Goal: Use online tool/utility: Utilize a website feature to perform a specific function

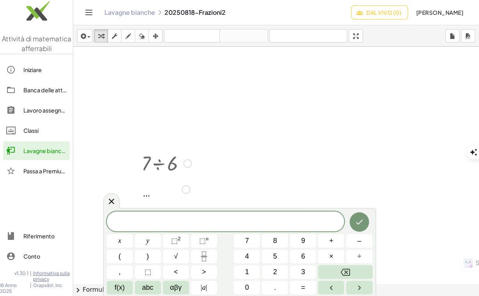
scroll to position [78, 0]
click at [185, 112] on div at bounding box center [186, 111] width 9 height 9
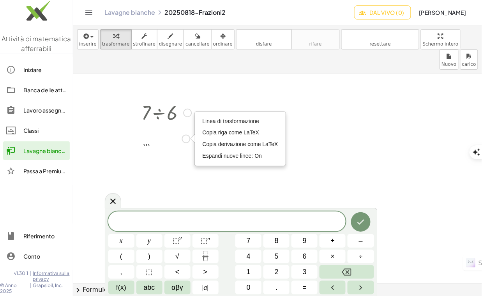
click at [145, 125] on div at bounding box center [166, 138] width 58 height 26
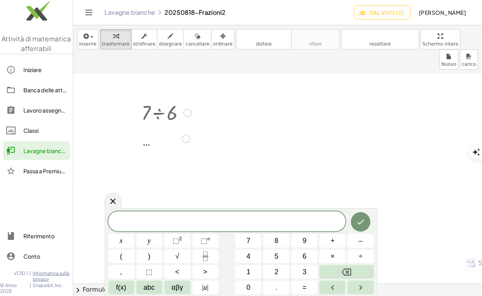
click at [146, 125] on div at bounding box center [166, 138] width 58 height 26
click at [164, 139] on div at bounding box center [277, 273] width 408 height 554
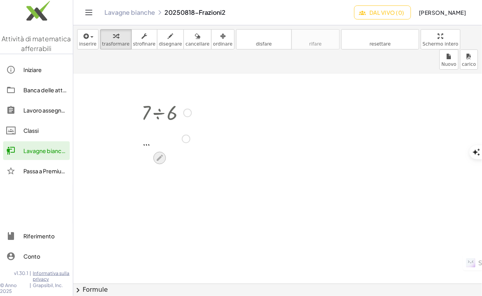
click at [159, 155] on icon at bounding box center [160, 158] width 6 height 6
click at [187, 109] on div at bounding box center [187, 113] width 9 height 9
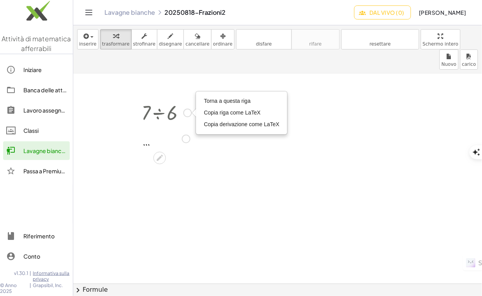
click at [200, 92] on div "Torna a questa riga Copia riga come LaTeX Copia derivazione come LaTeX" at bounding box center [241, 113] width 90 height 42
click at [206, 98] on span "Torna a questa riga" at bounding box center [227, 101] width 47 height 6
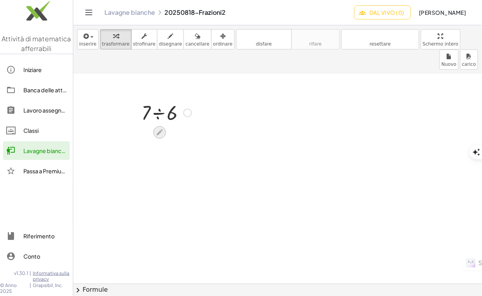
click at [157, 129] on icon at bounding box center [160, 132] width 6 height 6
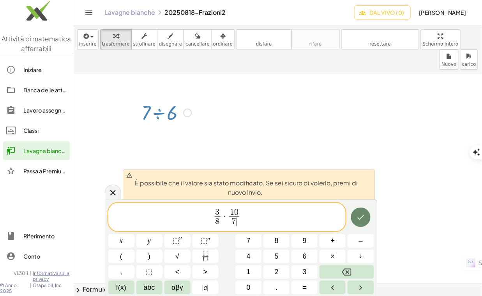
click at [362, 215] on icon "Fatto" at bounding box center [360, 217] width 9 height 9
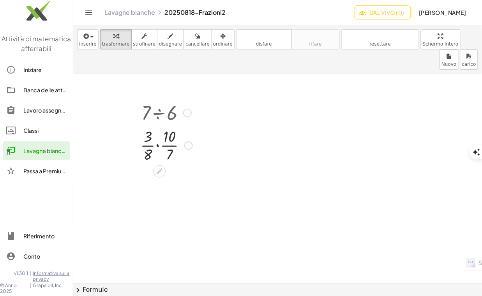
click at [172, 125] on div at bounding box center [166, 144] width 60 height 39
click at [170, 125] on div at bounding box center [166, 144] width 60 height 39
drag, startPoint x: 149, startPoint y: 134, endPoint x: 174, endPoint y: 116, distance: 30.5
drag, startPoint x: 176, startPoint y: 175, endPoint x: 148, endPoint y: 157, distance: 33.5
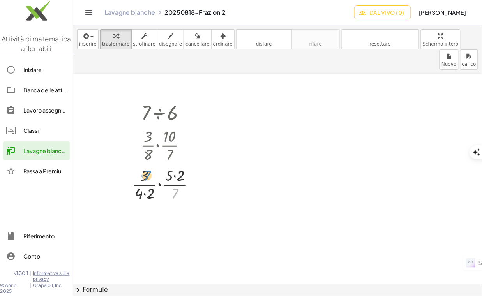
click at [148, 164] on div at bounding box center [166, 183] width 77 height 39
drag, startPoint x: 174, startPoint y: 172, endPoint x: 173, endPoint y: 154, distance: 18.3
click at [173, 164] on div at bounding box center [166, 183] width 77 height 39
drag, startPoint x: 177, startPoint y: 171, endPoint x: 143, endPoint y: 174, distance: 34.4
click at [143, 174] on div at bounding box center [166, 183] width 77 height 39
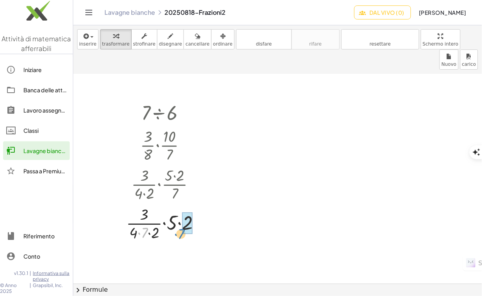
drag, startPoint x: 146, startPoint y: 212, endPoint x: 182, endPoint y: 213, distance: 36.6
click at [182, 213] on div at bounding box center [166, 222] width 88 height 39
drag, startPoint x: 166, startPoint y: 201, endPoint x: 186, endPoint y: 192, distance: 21.5
click at [186, 203] on div at bounding box center [166, 222] width 81 height 39
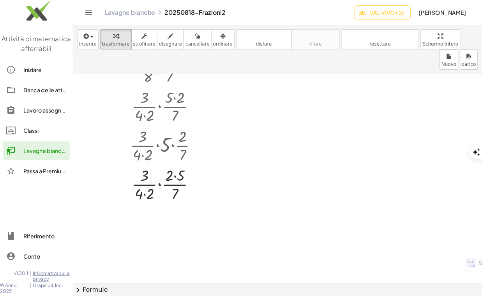
scroll to position [167, 0]
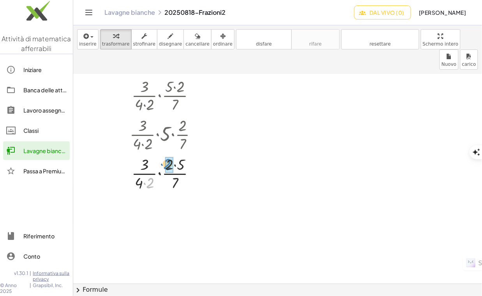
drag, startPoint x: 149, startPoint y: 162, endPoint x: 166, endPoint y: 143, distance: 25.6
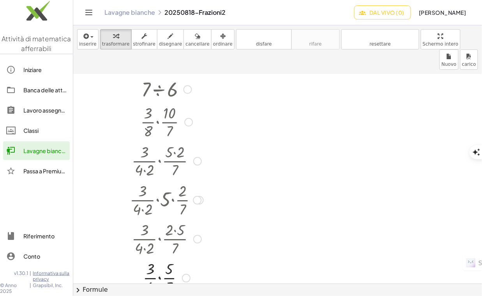
scroll to position [100, 0]
click at [197, 158] on div at bounding box center [197, 162] width 9 height 9
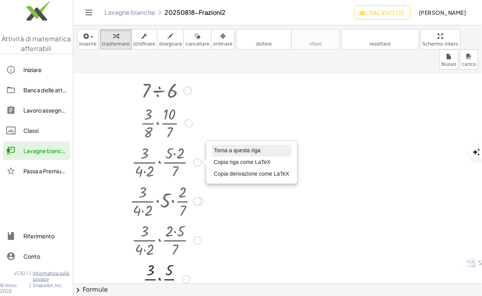
click at [217, 147] on span "Torna a questa riga" at bounding box center [237, 150] width 47 height 6
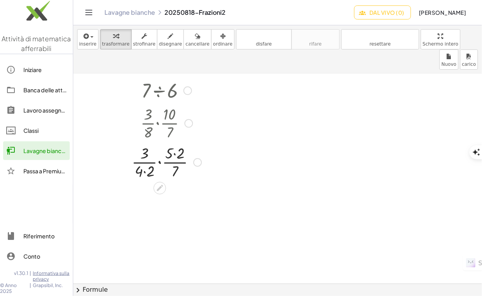
click at [188, 119] on div at bounding box center [188, 123] width 9 height 9
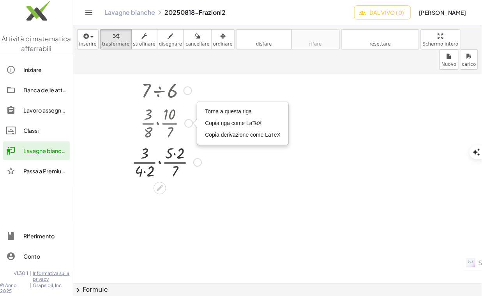
click at [199, 102] on div "Torna a questa riga Copia riga come LaTeX Copia derivazione come LaTeX" at bounding box center [242, 123] width 90 height 42
click at [205, 108] on span "Torna a questa riga" at bounding box center [228, 111] width 47 height 6
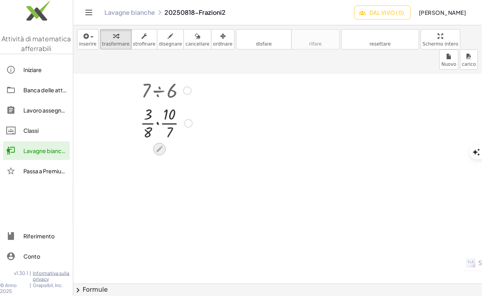
click at [159, 143] on div at bounding box center [159, 149] width 12 height 12
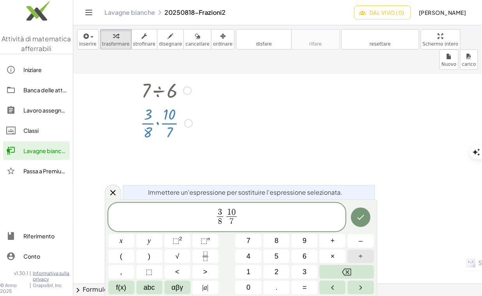
click at [363, 262] on button "÷" at bounding box center [360, 257] width 26 height 14
click at [355, 219] on button "Fatto" at bounding box center [360, 217] width 19 height 19
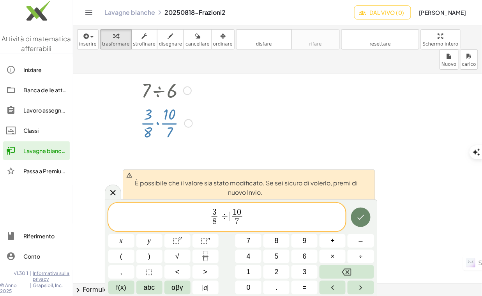
click at [358, 218] on icon "Fatto" at bounding box center [360, 217] width 7 height 5
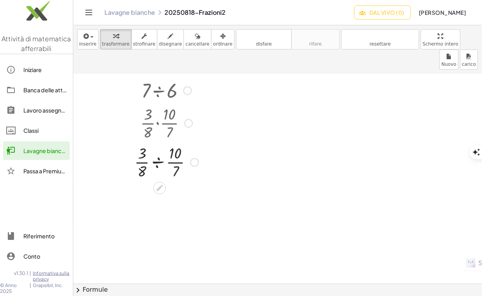
click at [158, 142] on div at bounding box center [166, 161] width 72 height 39
click at [188, 119] on div at bounding box center [188, 123] width 9 height 9
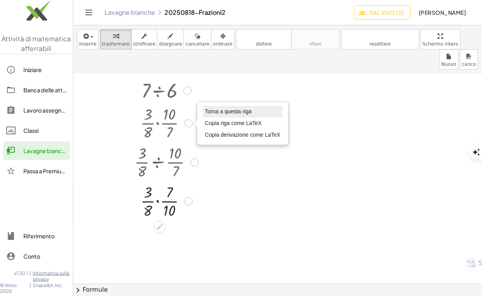
click at [209, 108] on span "Torna a questa riga" at bounding box center [228, 111] width 47 height 6
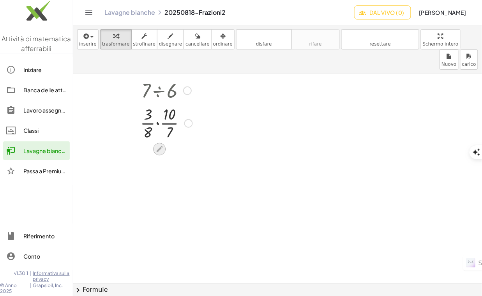
drag, startPoint x: 153, startPoint y: 123, endPoint x: 156, endPoint y: 129, distance: 6.4
click at [156, 145] on icon at bounding box center [159, 149] width 8 height 8
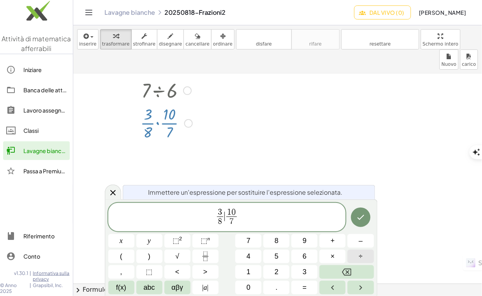
click at [359, 257] on span "÷" at bounding box center [361, 256] width 4 height 11
click at [241, 212] on span "1 0" at bounding box center [237, 212] width 10 height 9
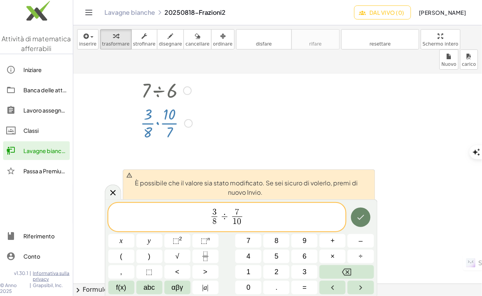
click at [361, 219] on icon "Fatto" at bounding box center [360, 217] width 9 height 9
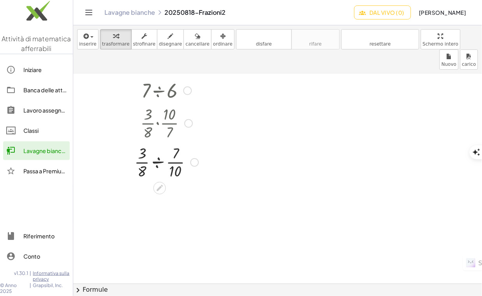
click at [158, 143] on div at bounding box center [166, 161] width 72 height 39
click at [157, 181] on div at bounding box center [166, 200] width 72 height 39
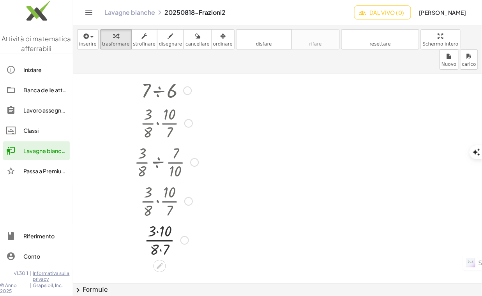
click at [191, 197] on div at bounding box center [188, 201] width 9 height 9
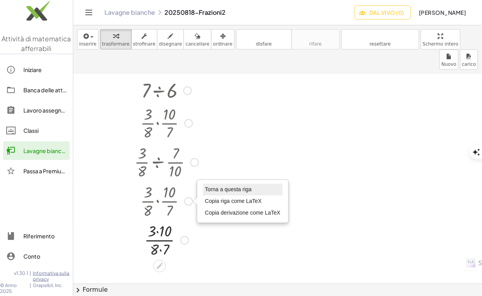
click at [215, 186] on span "Torna a questa riga" at bounding box center [228, 189] width 47 height 6
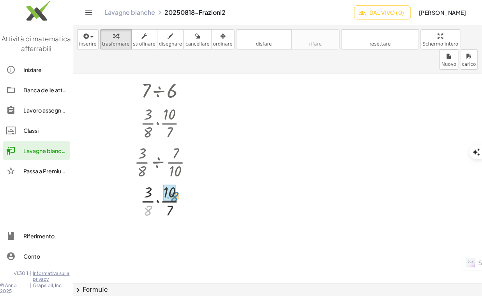
drag, startPoint x: 148, startPoint y: 190, endPoint x: 174, endPoint y: 176, distance: 29.8
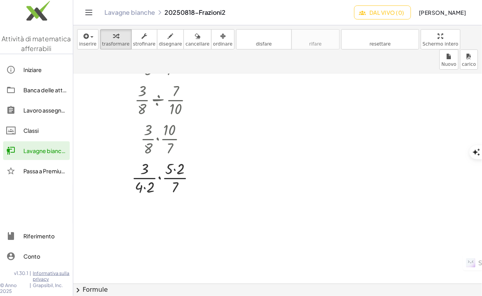
scroll to position [167, 0]
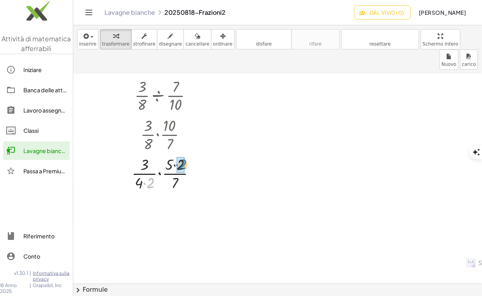
drag, startPoint x: 151, startPoint y: 162, endPoint x: 183, endPoint y: 144, distance: 37.3
drag, startPoint x: 152, startPoint y: 144, endPoint x: 174, endPoint y: 144, distance: 21.4
click at [186, 169] on div at bounding box center [186, 173] width 9 height 9
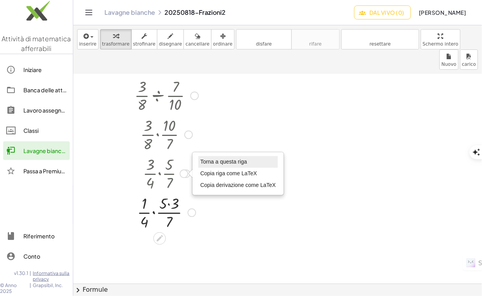
click at [200, 158] on span "Torna a questa riga" at bounding box center [223, 161] width 47 height 6
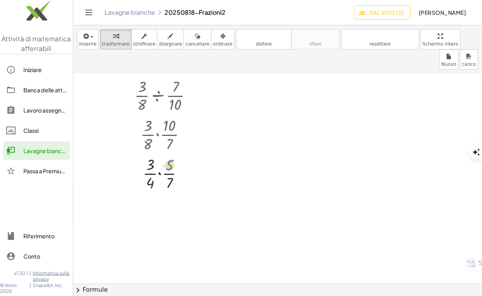
click at [169, 153] on div at bounding box center [166, 172] width 72 height 39
click at [159, 154] on div at bounding box center [166, 172] width 72 height 39
click at [160, 192] on div at bounding box center [166, 211] width 72 height 39
click at [160, 239] on div at bounding box center [166, 250] width 72 height 39
